Goal: Task Accomplishment & Management: Use online tool/utility

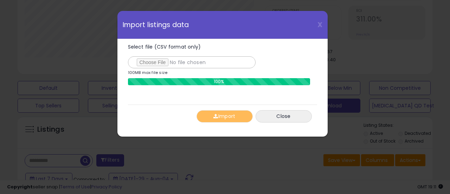
scroll to position [144, 240]
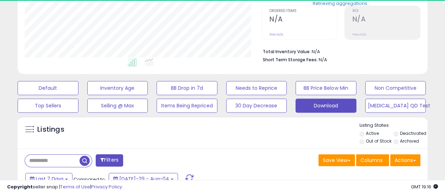
scroll to position [144, 237]
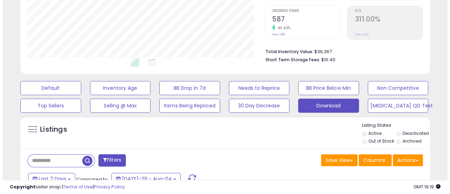
scroll to position [144, 237]
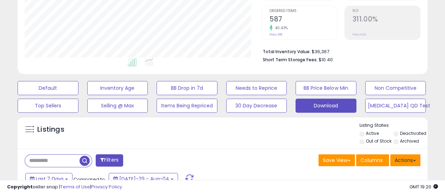
click at [405, 156] on button "Actions" at bounding box center [405, 160] width 30 height 12
click at [375, 168] on ul "Import Export Visible Columns Export All Columns Export Related Asins" at bounding box center [377, 196] width 86 height 57
click at [404, 159] on button "Actions" at bounding box center [405, 160] width 30 height 12
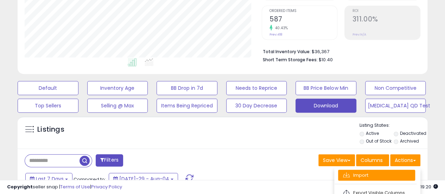
click at [376, 171] on link "Import" at bounding box center [376, 175] width 77 height 11
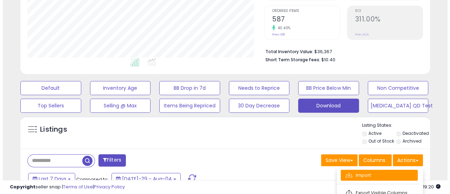
scroll to position [144, 240]
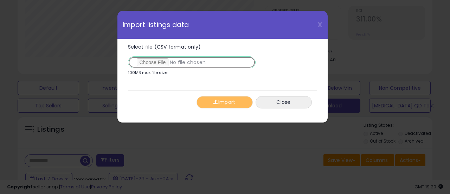
click at [161, 60] on input "Select file (CSV format only)" at bounding box center [192, 62] width 128 height 12
type input "**********"
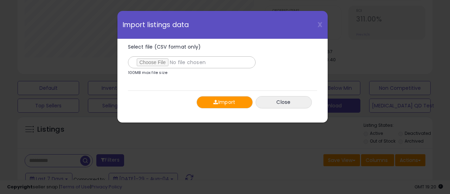
click at [215, 100] on span "button" at bounding box center [215, 102] width 5 height 5
